Goal: Transaction & Acquisition: Purchase product/service

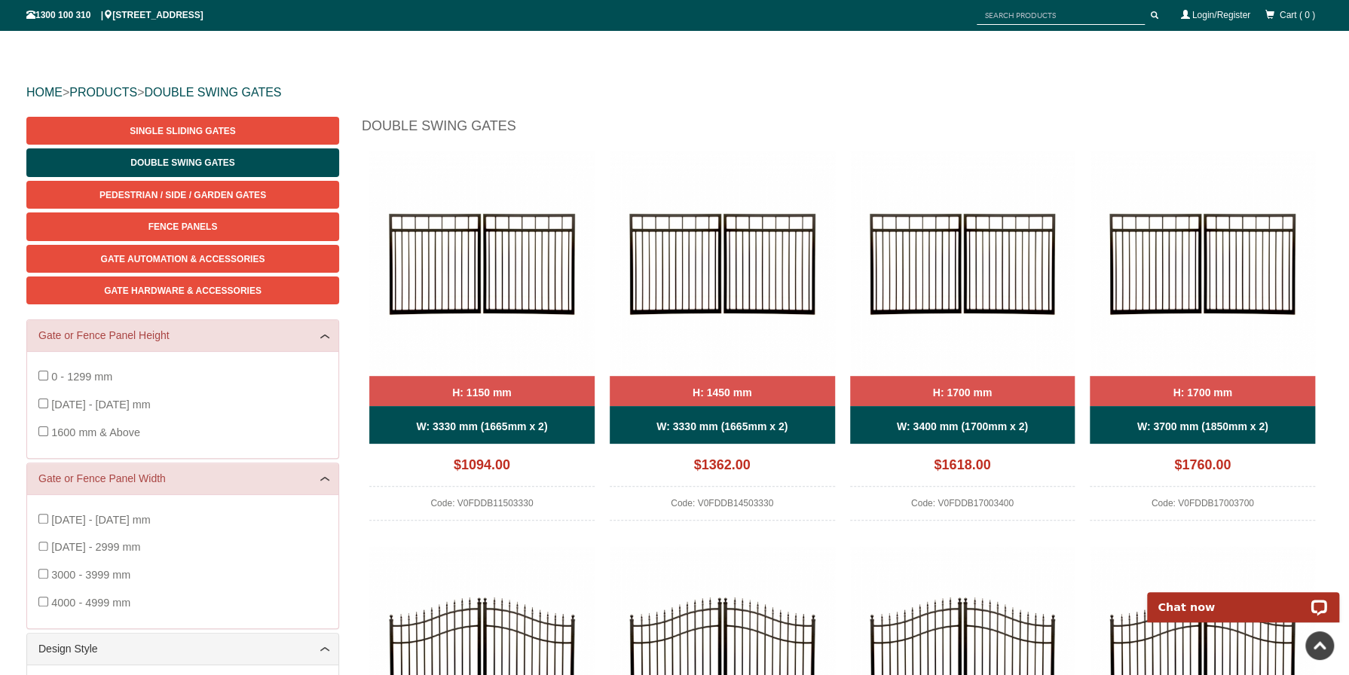
scroll to position [115, 0]
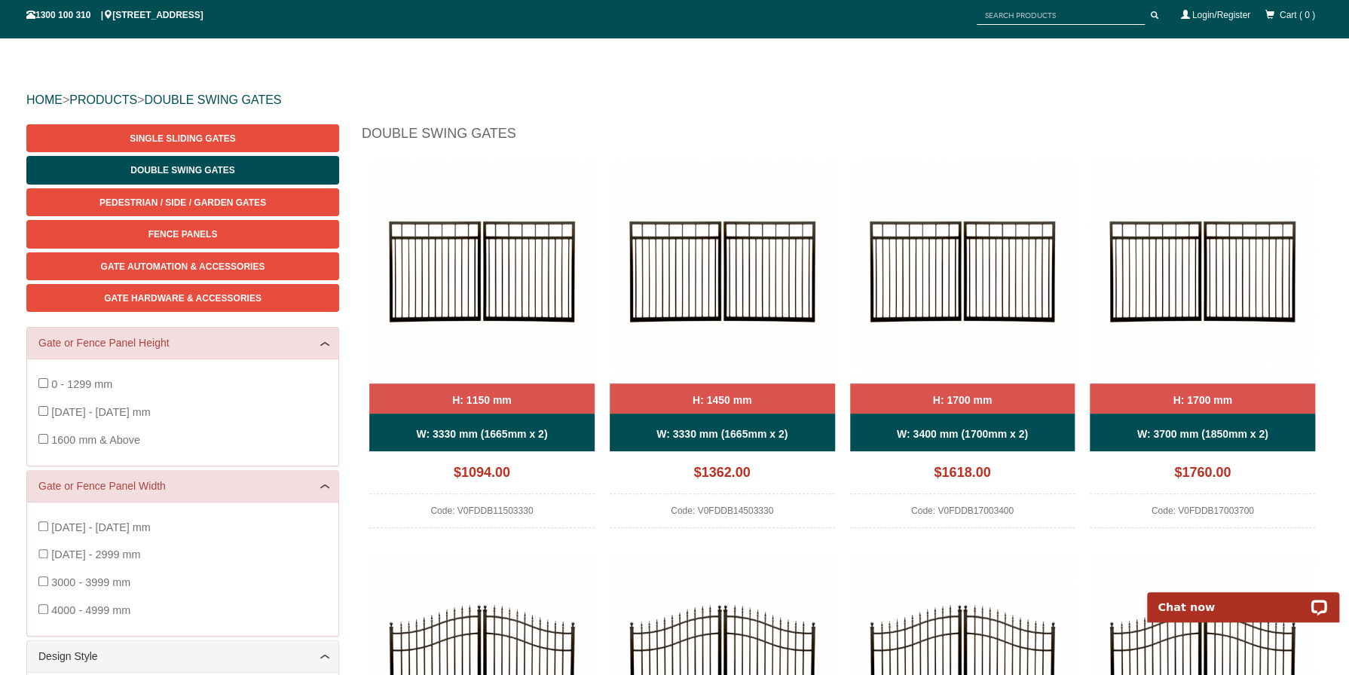
click at [564, 256] on img at bounding box center [481, 270] width 225 height 225
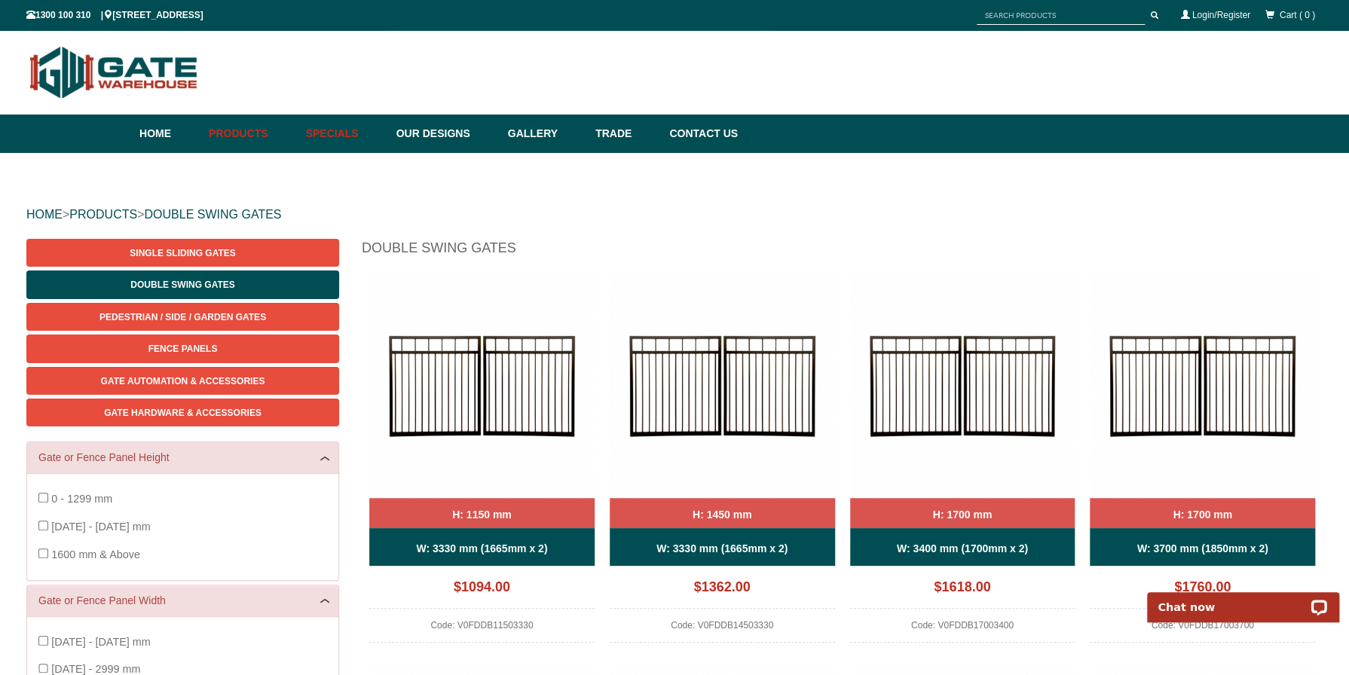
click at [386, 129] on link "Specials" at bounding box center [343, 134] width 90 height 38
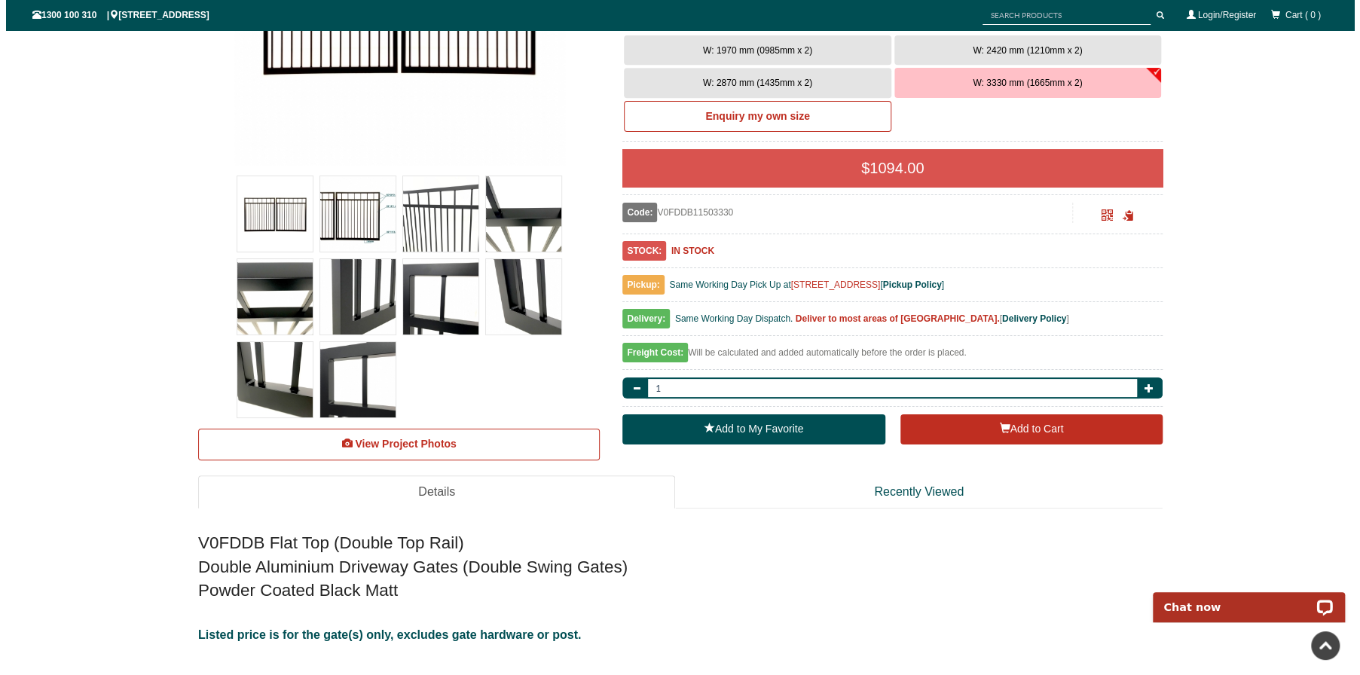
scroll to position [415, 0]
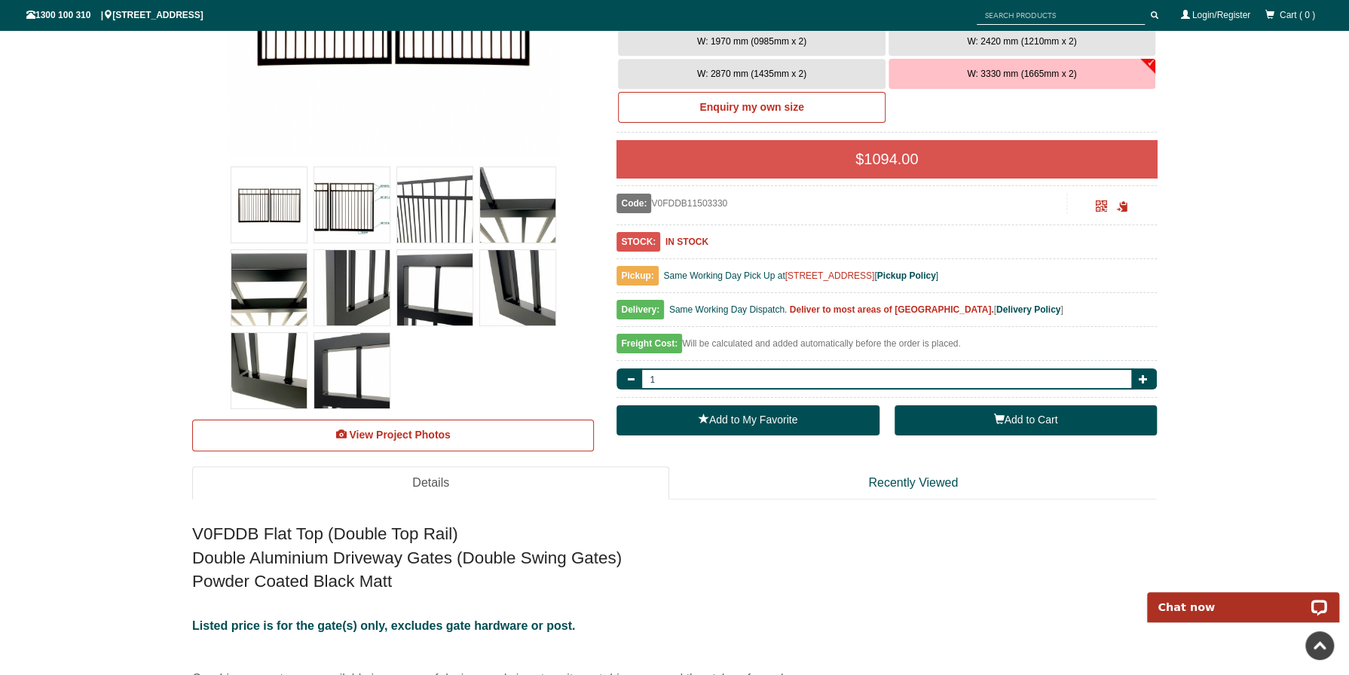
click at [1055, 416] on button "Add to Cart" at bounding box center [1026, 420] width 262 height 30
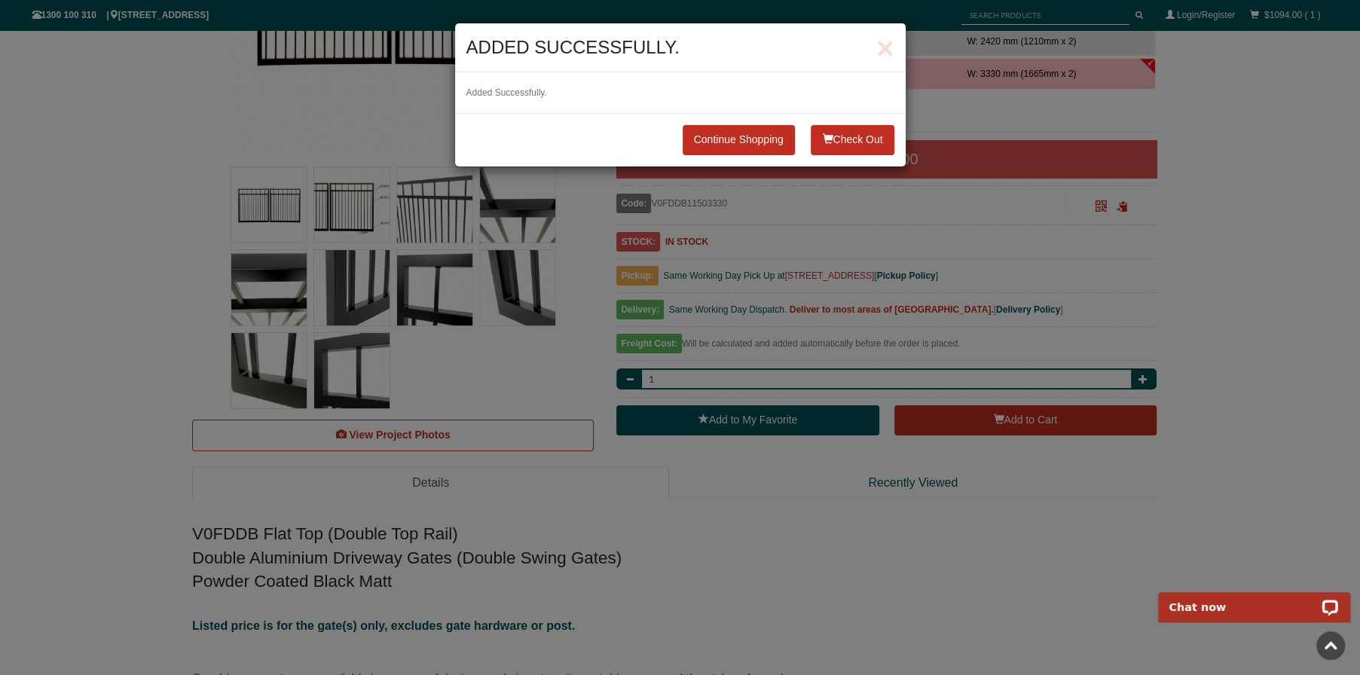
click at [824, 133] on span "button" at bounding box center [827, 138] width 11 height 11
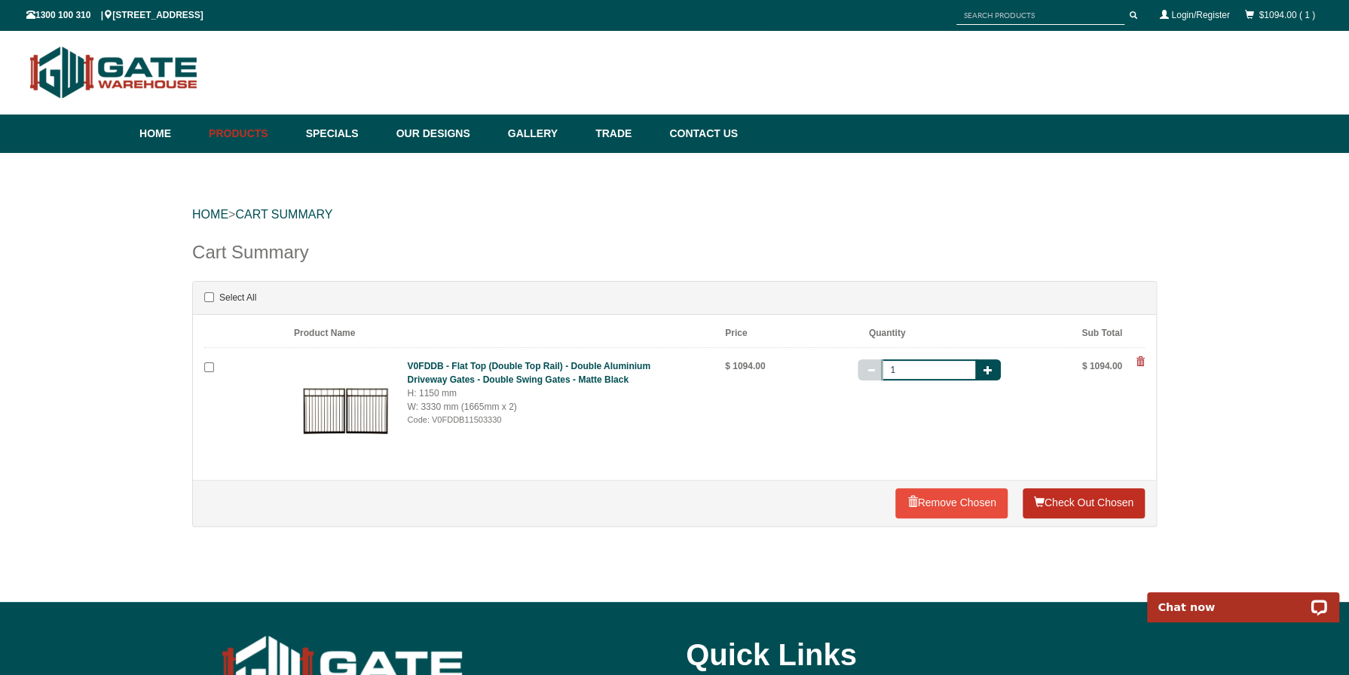
click at [1074, 503] on link "Check Out Chosen" at bounding box center [1084, 503] width 122 height 30
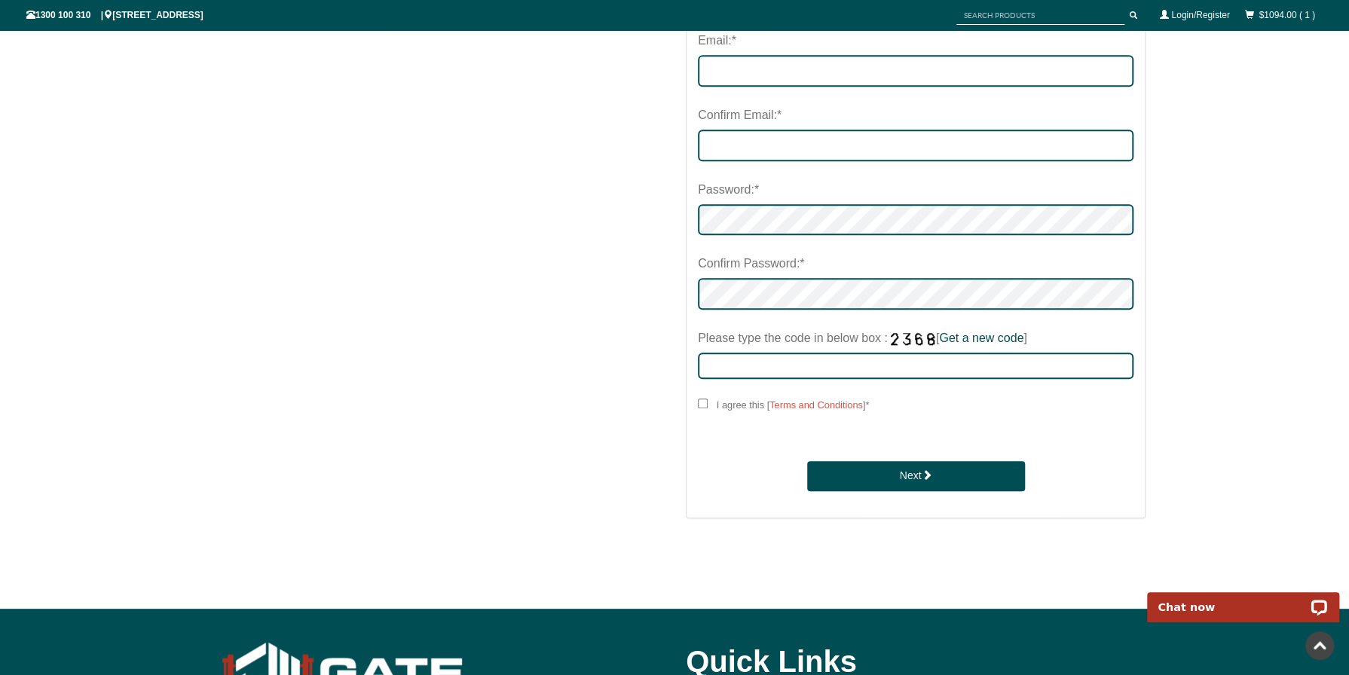
scroll to position [603, 0]
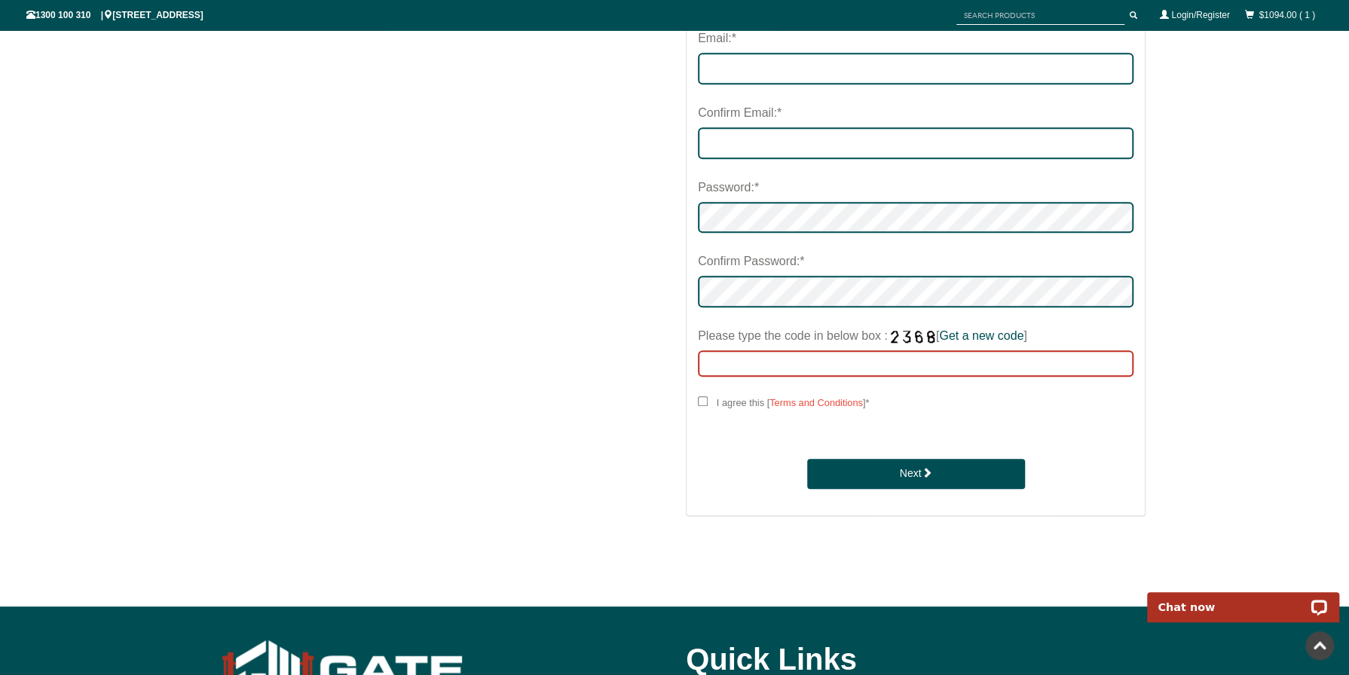
click at [870, 363] on input "Please type the code in below box : [ Get a new code ]" at bounding box center [916, 363] width 436 height 26
type input "7291"
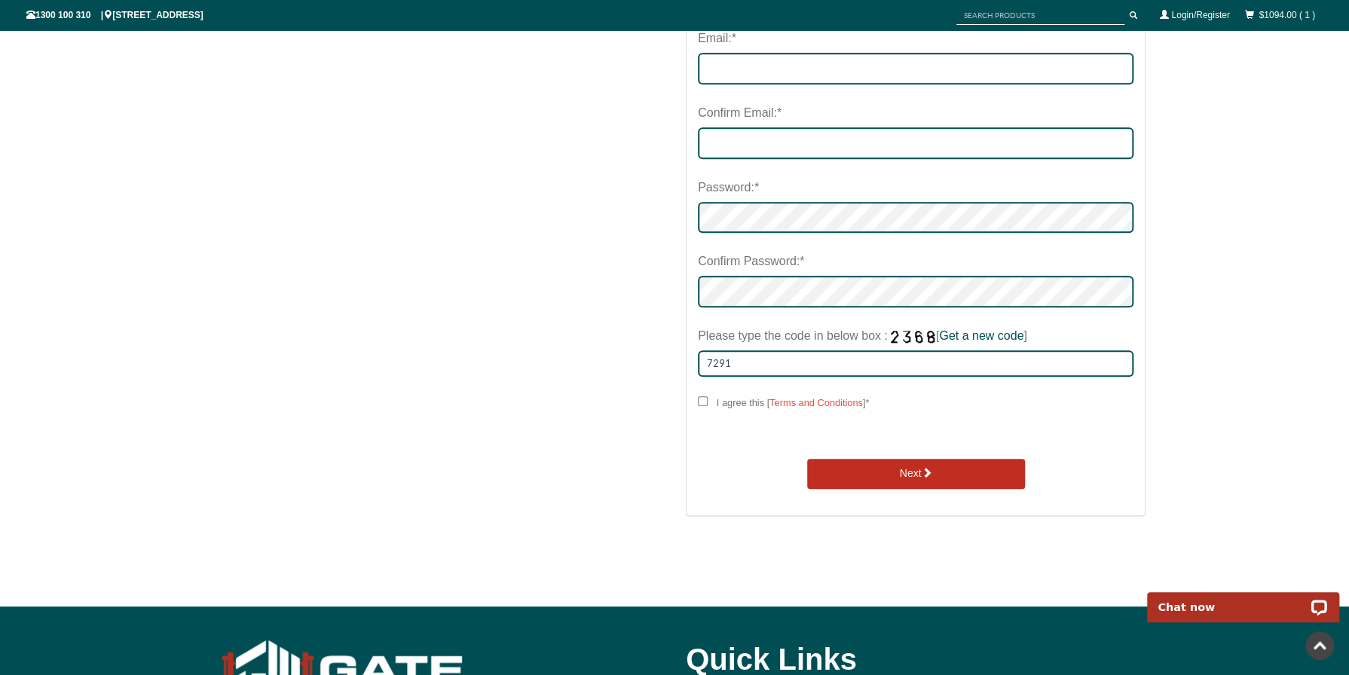
click at [928, 472] on span "submit" at bounding box center [926, 472] width 11 height 11
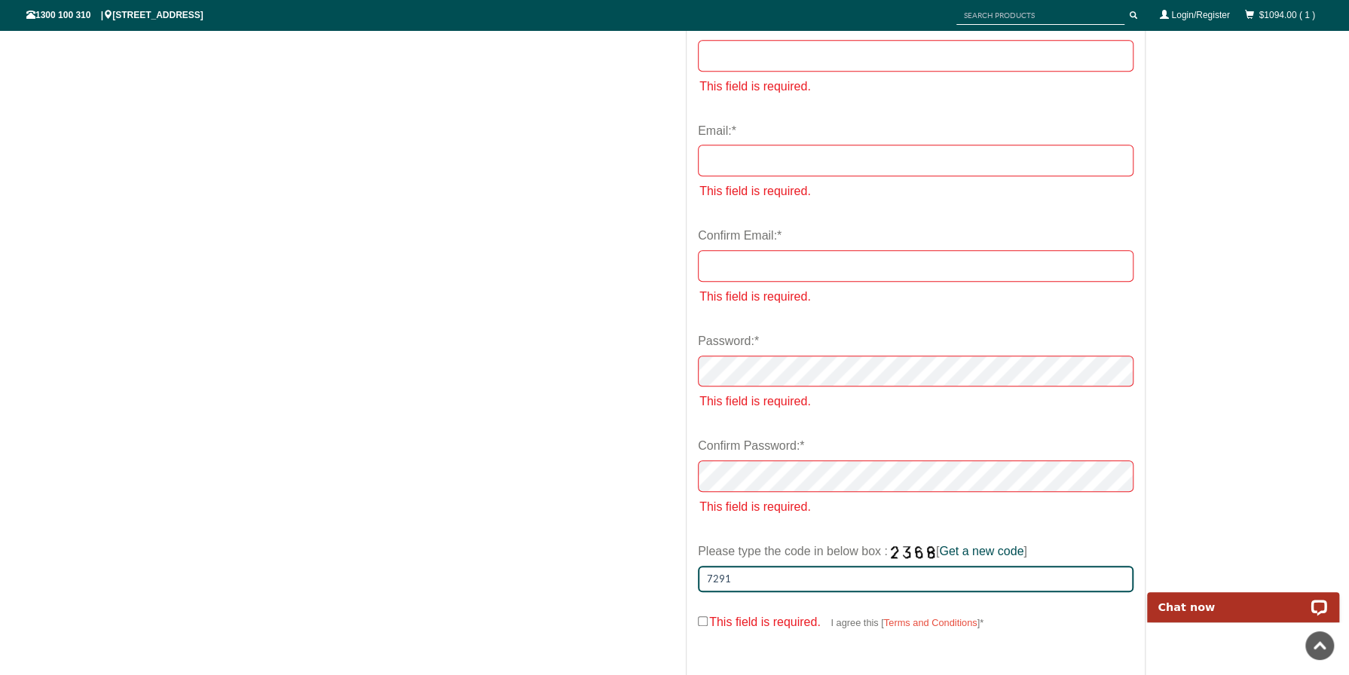
scroll to position [35, 0]
